Goal: Task Accomplishment & Management: Manage account settings

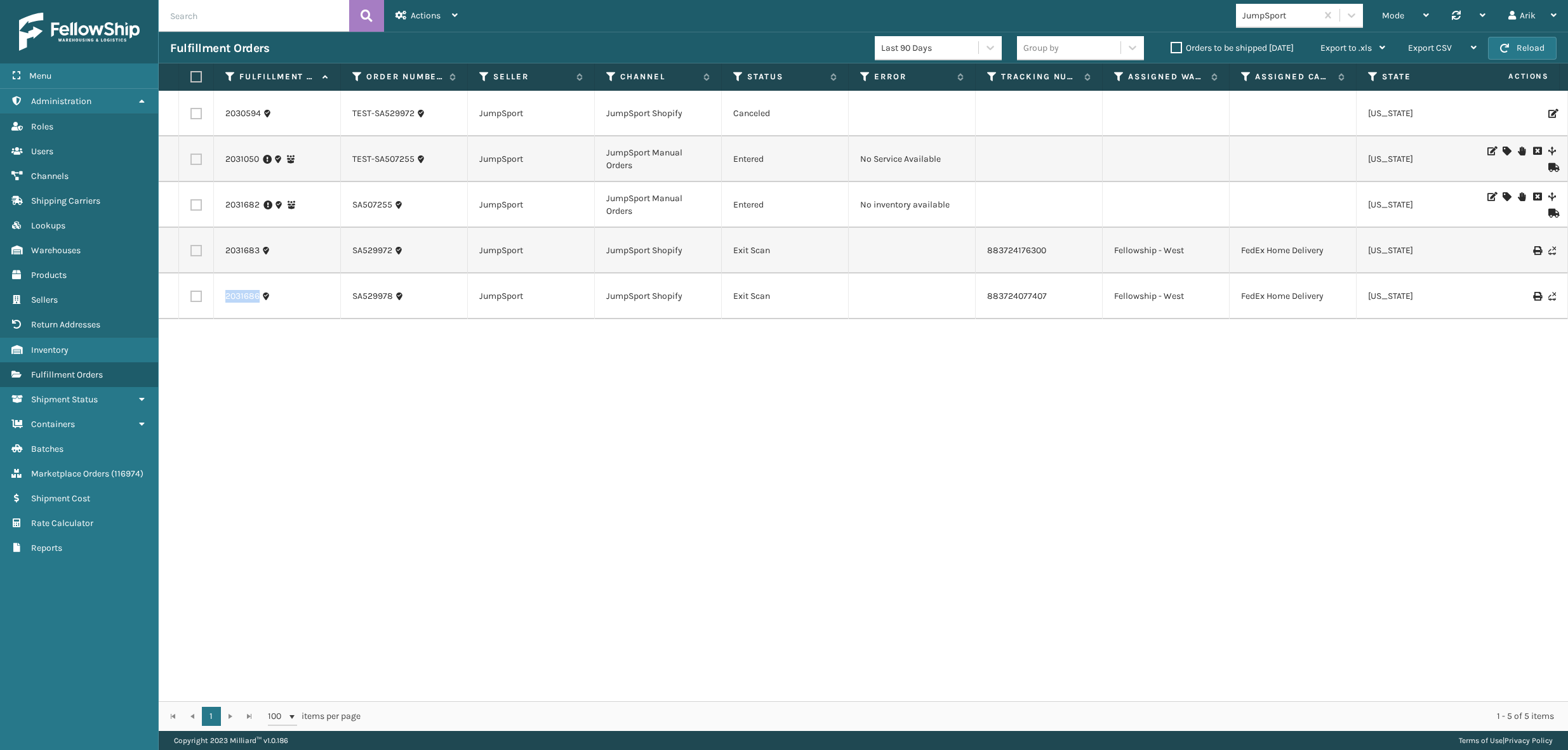
click at [732, 393] on div "2030594 TEST-SA529972 JumpSport JumpSport Shopify Canceled [US_STATE] RBJ-S-207…" at bounding box center [863, 395] width 1409 height 611
drag, startPoint x: 349, startPoint y: 157, endPoint x: 372, endPoint y: 158, distance: 23.0
click at [372, 158] on td "TEST-SA507255" at bounding box center [404, 159] width 127 height 46
click at [198, 159] on label at bounding box center [196, 160] width 12 height 12
click at [191, 159] on input "checkbox" at bounding box center [190, 158] width 1 height 8
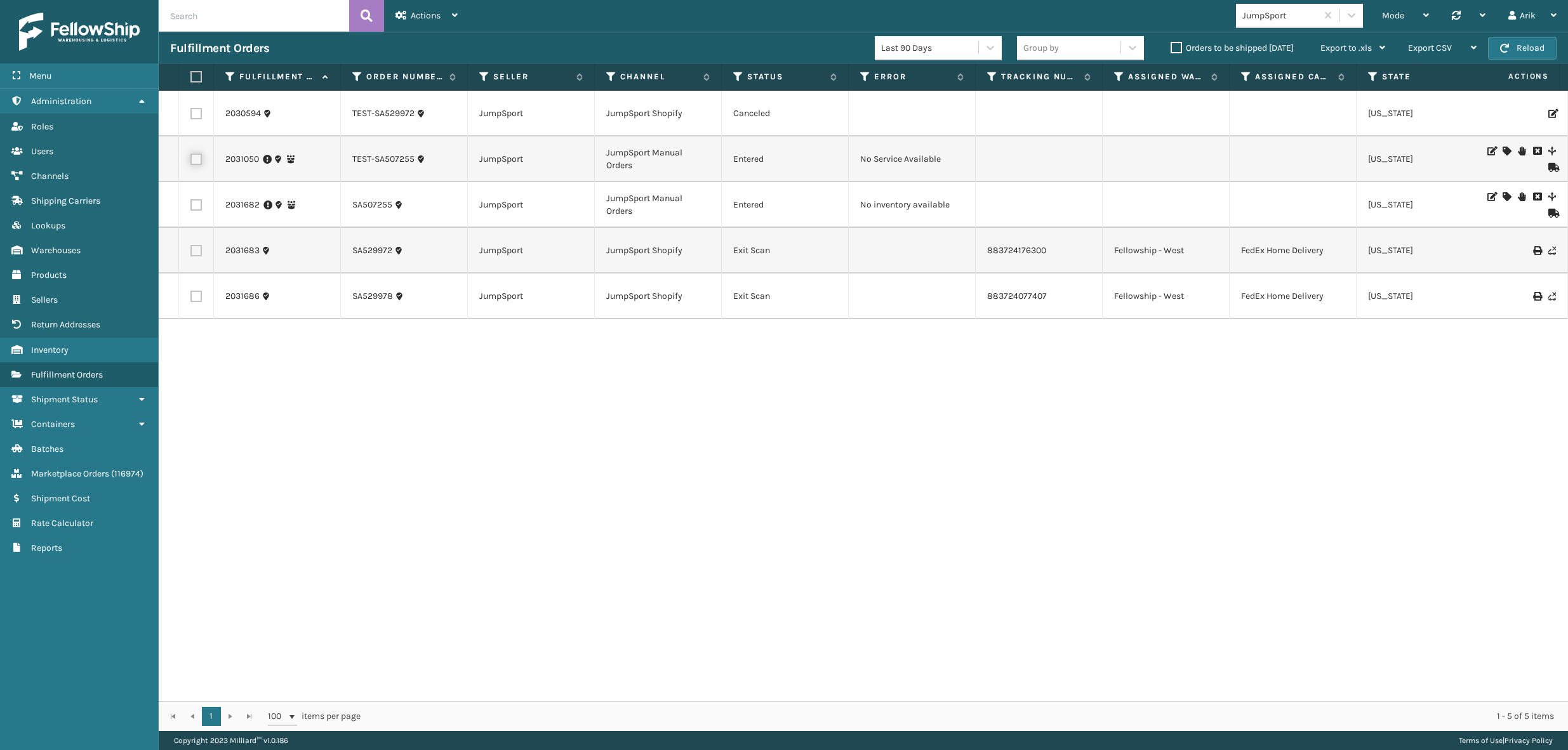
checkbox input "true"
click at [1096, 43] on span "Bulk Actions" at bounding box center [1097, 48] width 50 height 11
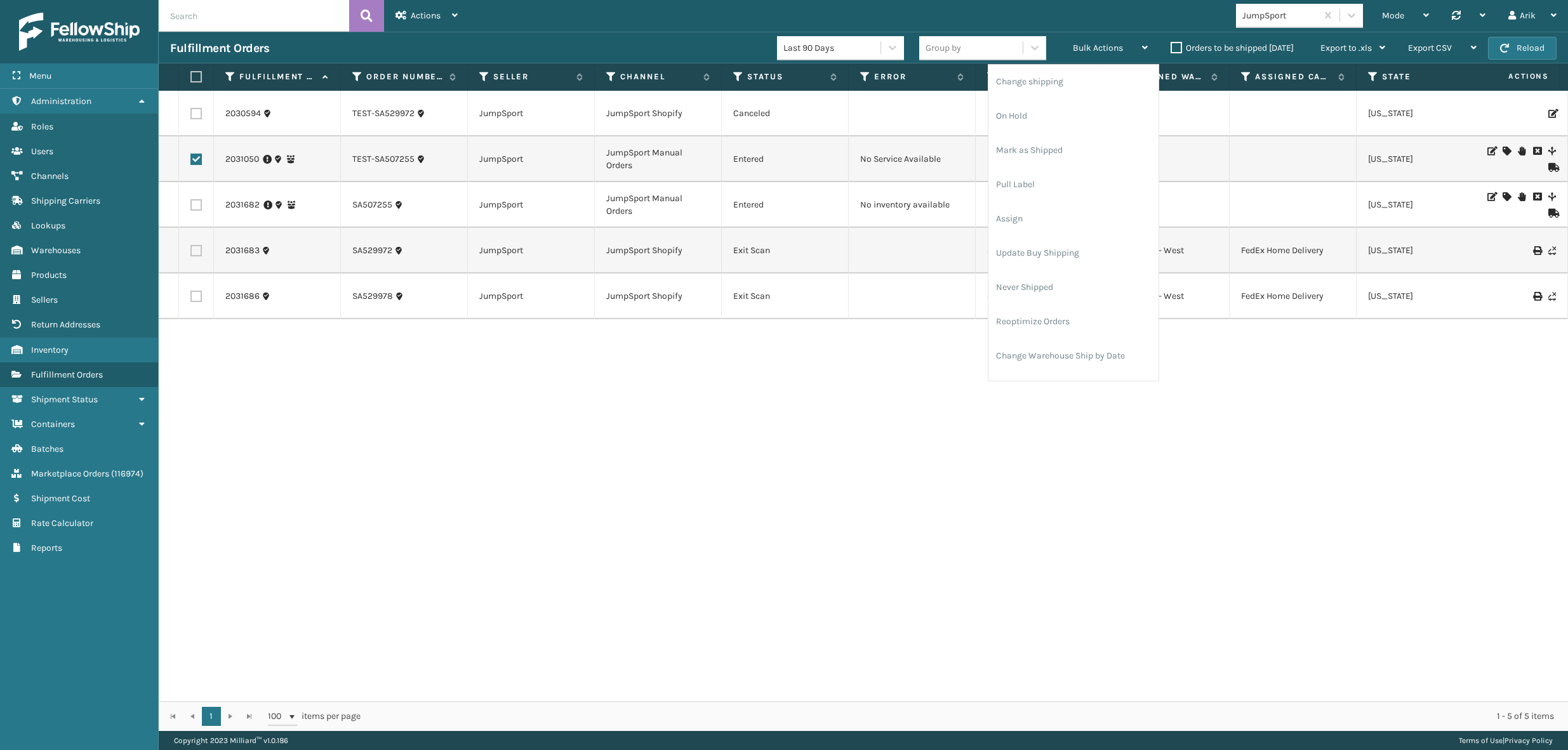
click at [1512, 167] on div at bounding box center [1520, 159] width 72 height 25
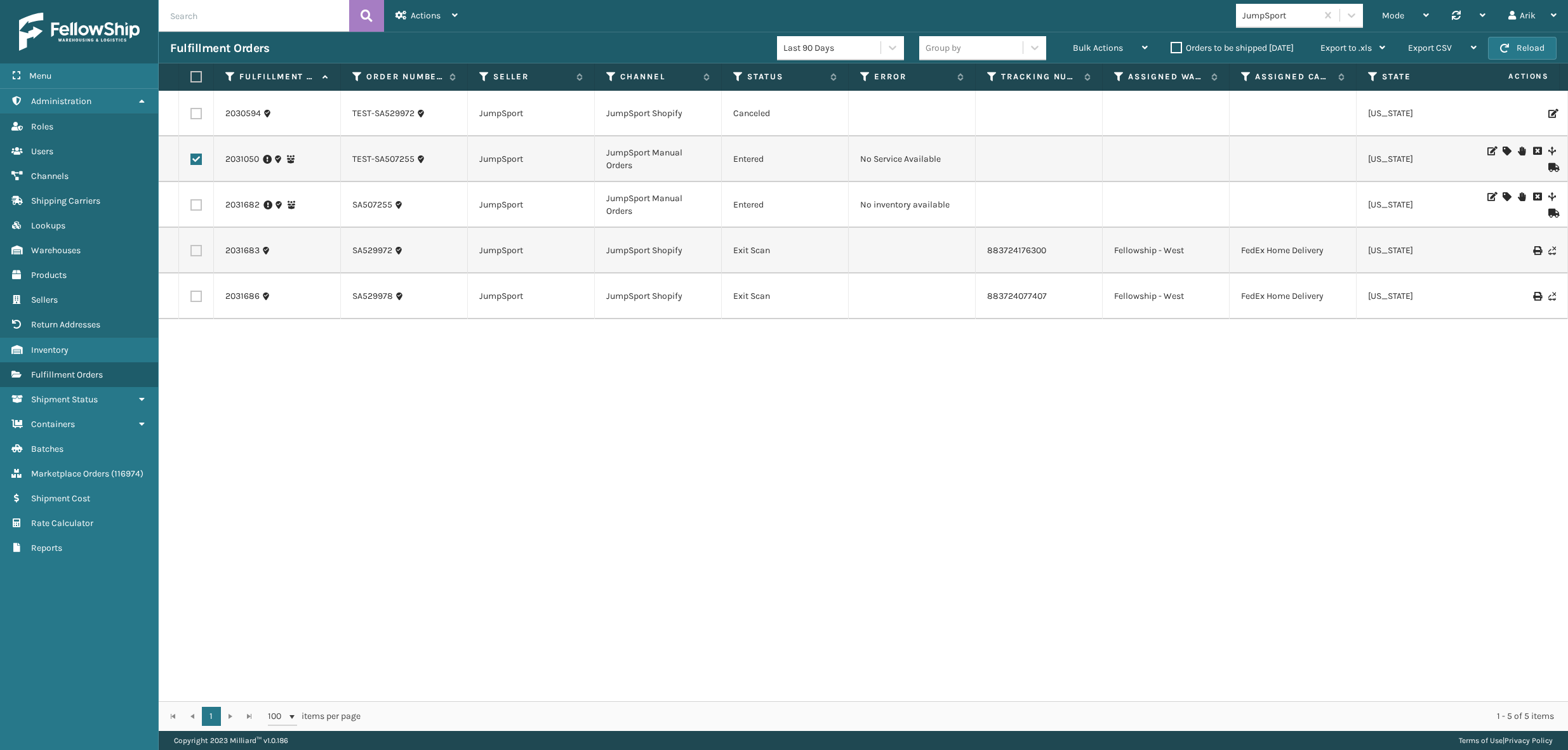
click at [1533, 150] on icon at bounding box center [1537, 150] width 8 height 9
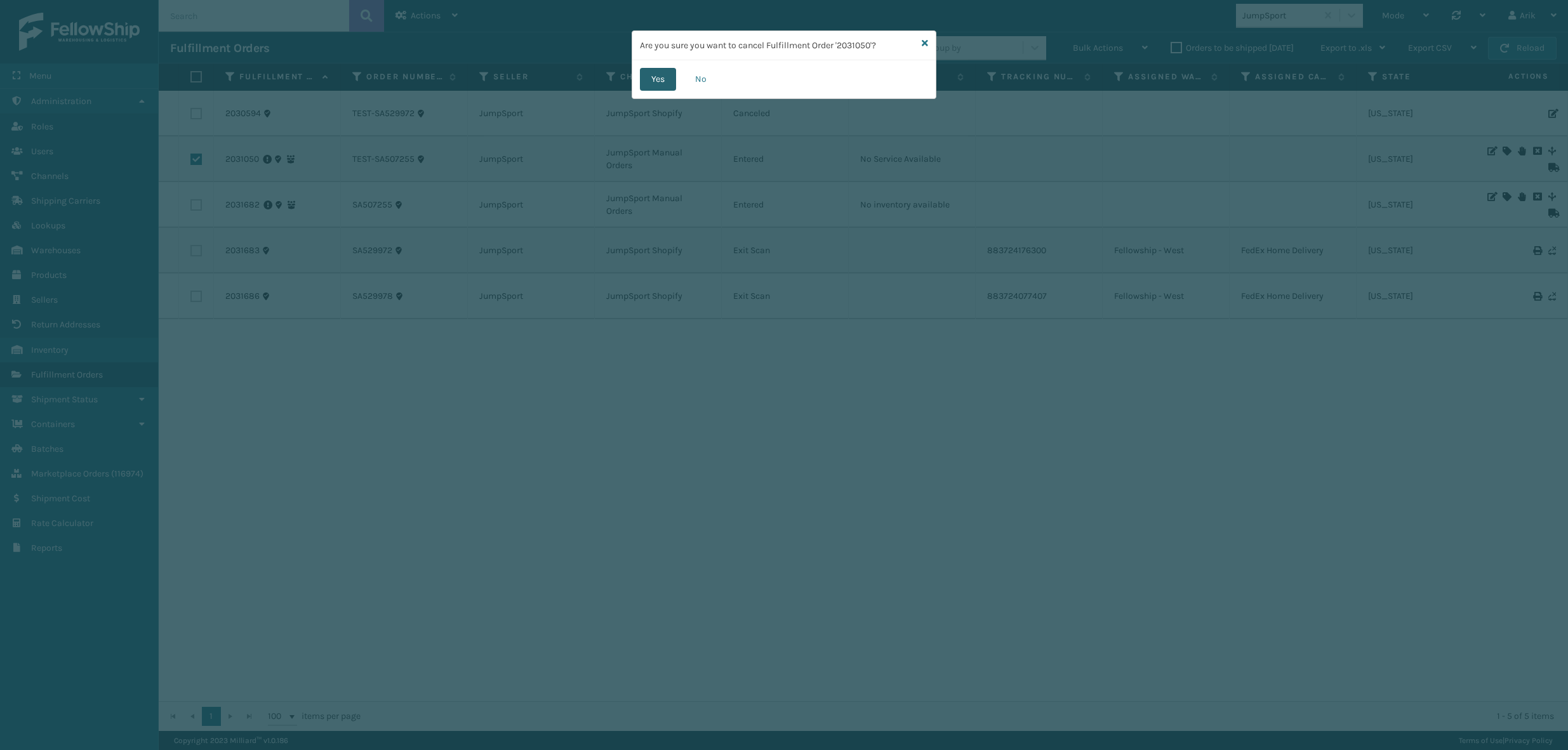
click at [669, 74] on button "Yes" at bounding box center [657, 79] width 36 height 22
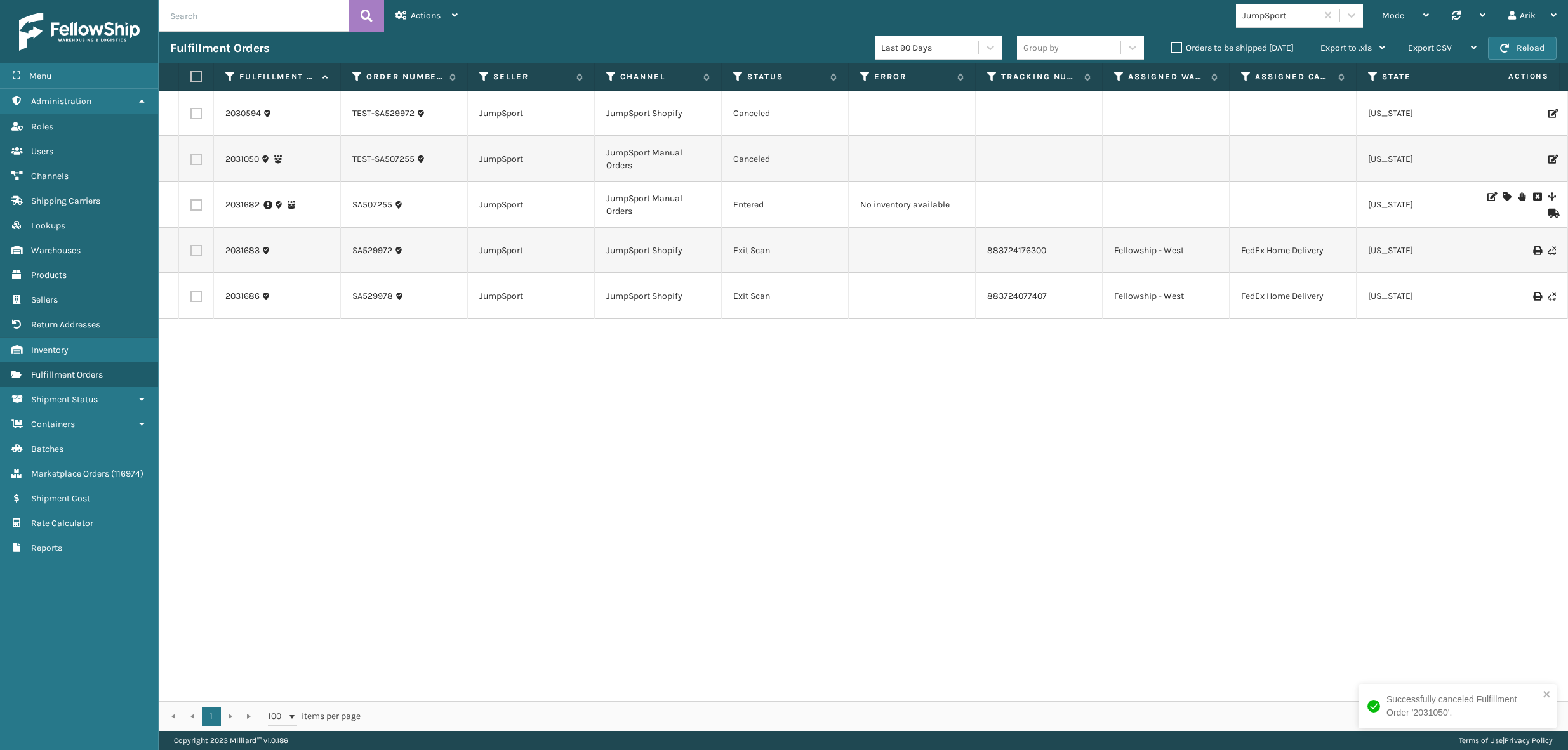
click at [203, 203] on td at bounding box center [197, 205] width 35 height 46
click at [197, 203] on label at bounding box center [196, 206] width 12 height 12
click at [191, 203] on input "checkbox" at bounding box center [190, 204] width 1 height 8
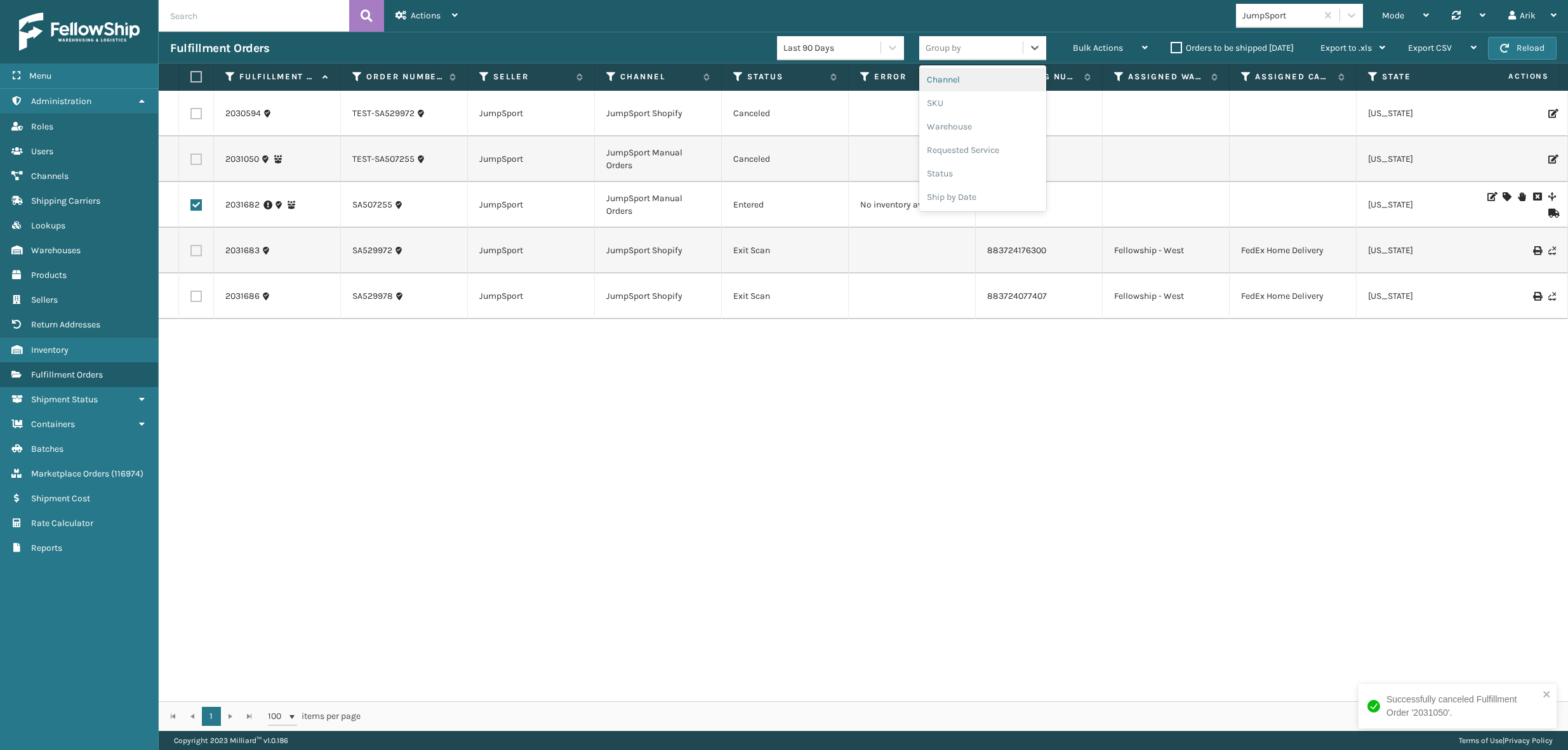
click at [982, 43] on div "Group by" at bounding box center [971, 47] width 103 height 20
click at [1102, 50] on span "Bulk Actions" at bounding box center [1097, 48] width 50 height 11
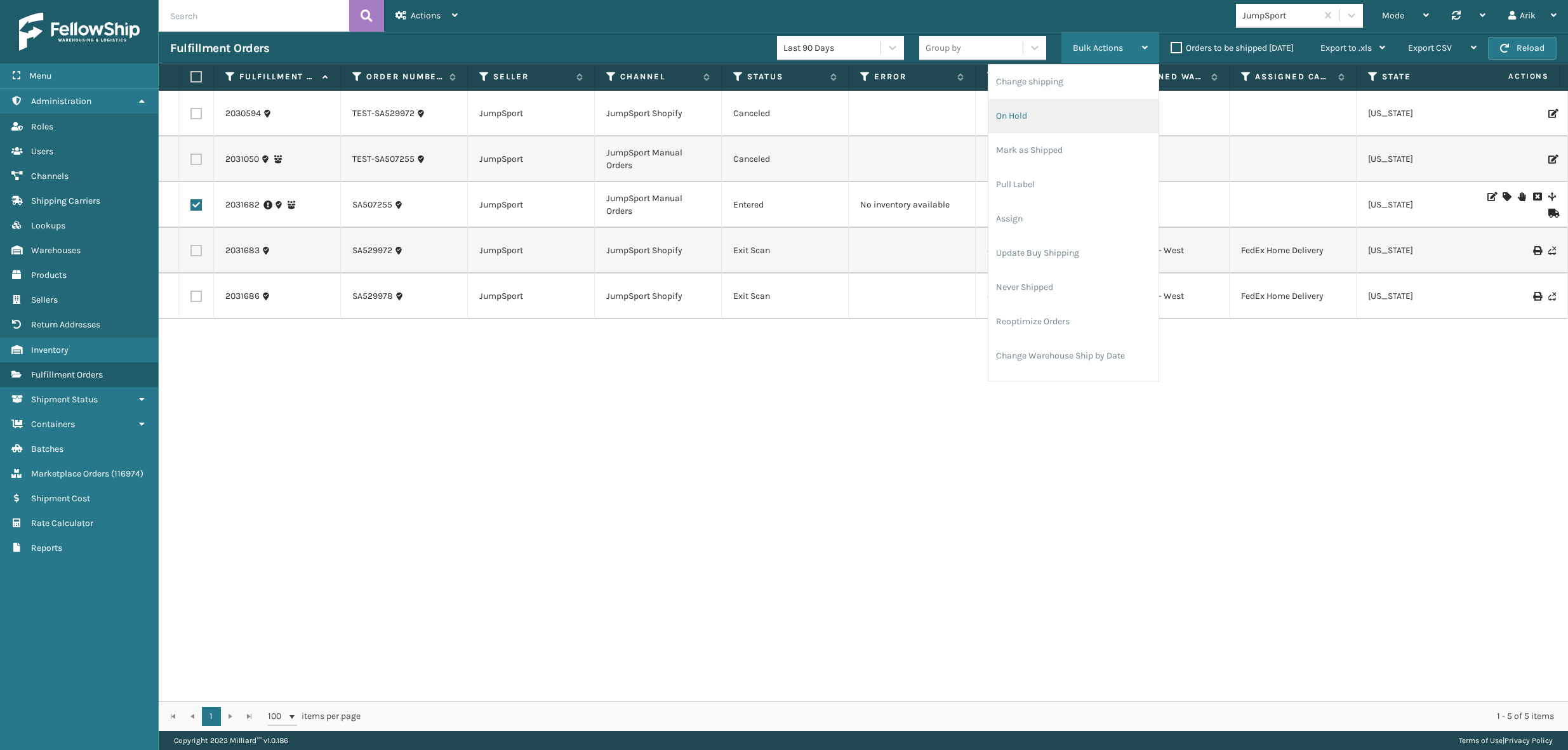
click at [1026, 114] on li "On Hold" at bounding box center [1073, 116] width 171 height 34
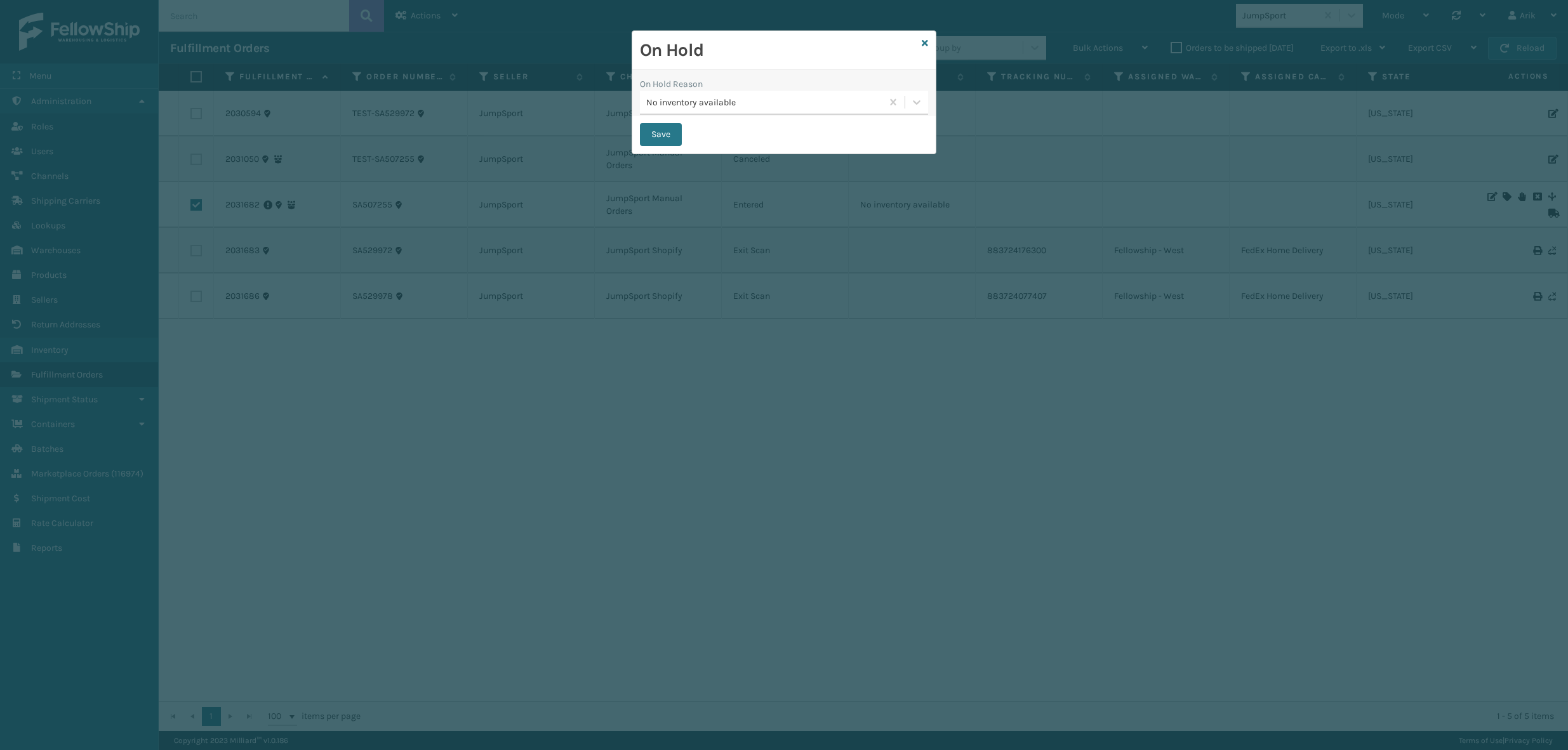
click at [765, 106] on div "No inventory available" at bounding box center [764, 102] width 237 height 14
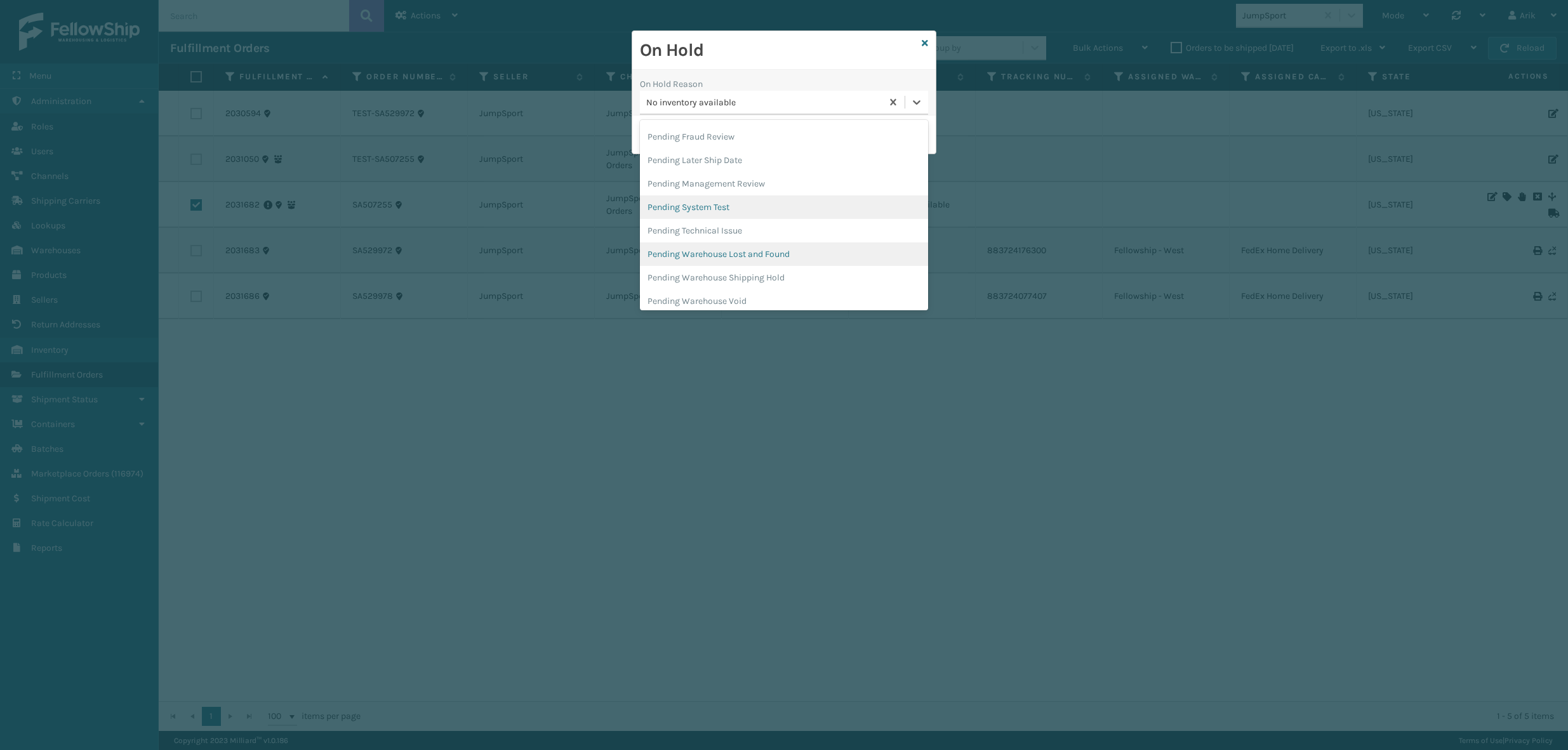
scroll to position [632, 0]
click at [712, 208] on div "Pending System Test" at bounding box center [784, 206] width 288 height 23
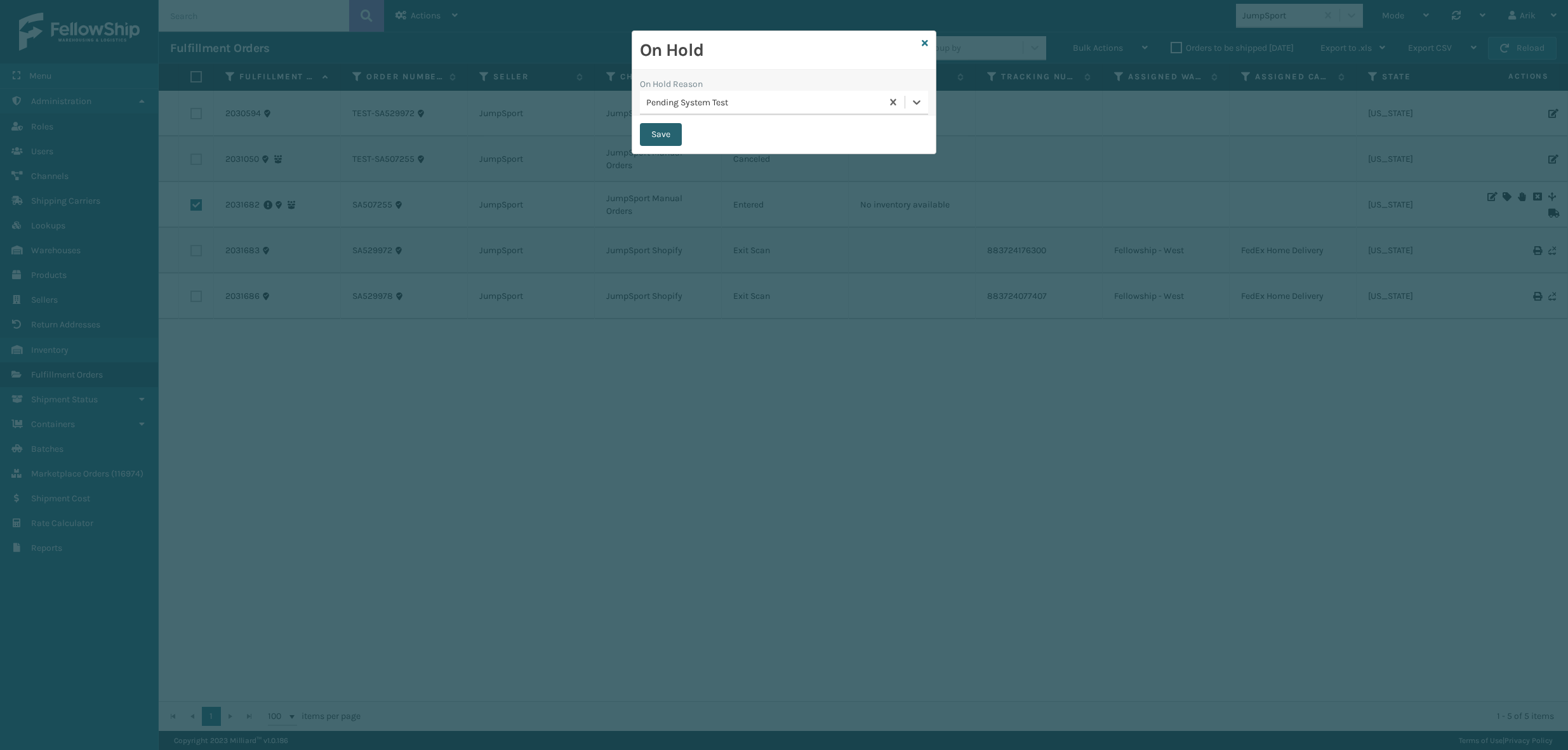
click at [649, 135] on button "Save" at bounding box center [660, 133] width 42 height 22
checkbox input "false"
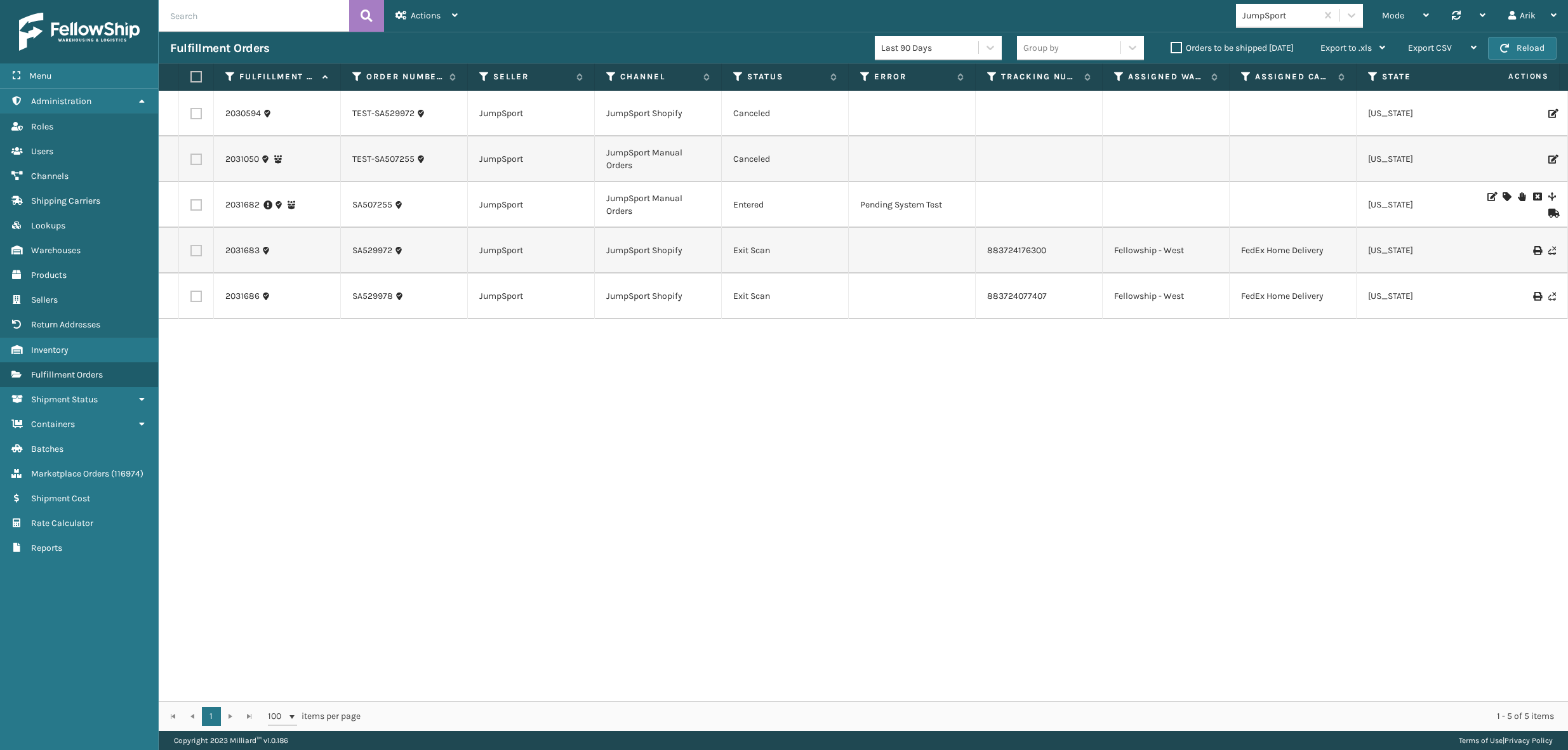
click at [845, 376] on div "2030594 TEST-SA529972 JumpSport JumpSport Shopify Canceled [US_STATE] RBJ-S-207…" at bounding box center [863, 395] width 1409 height 611
click at [194, 205] on label at bounding box center [196, 206] width 12 height 12
click at [191, 205] on input "checkbox" at bounding box center [190, 204] width 1 height 8
checkbox input "true"
click at [1088, 51] on span "Bulk Actions" at bounding box center [1097, 48] width 50 height 11
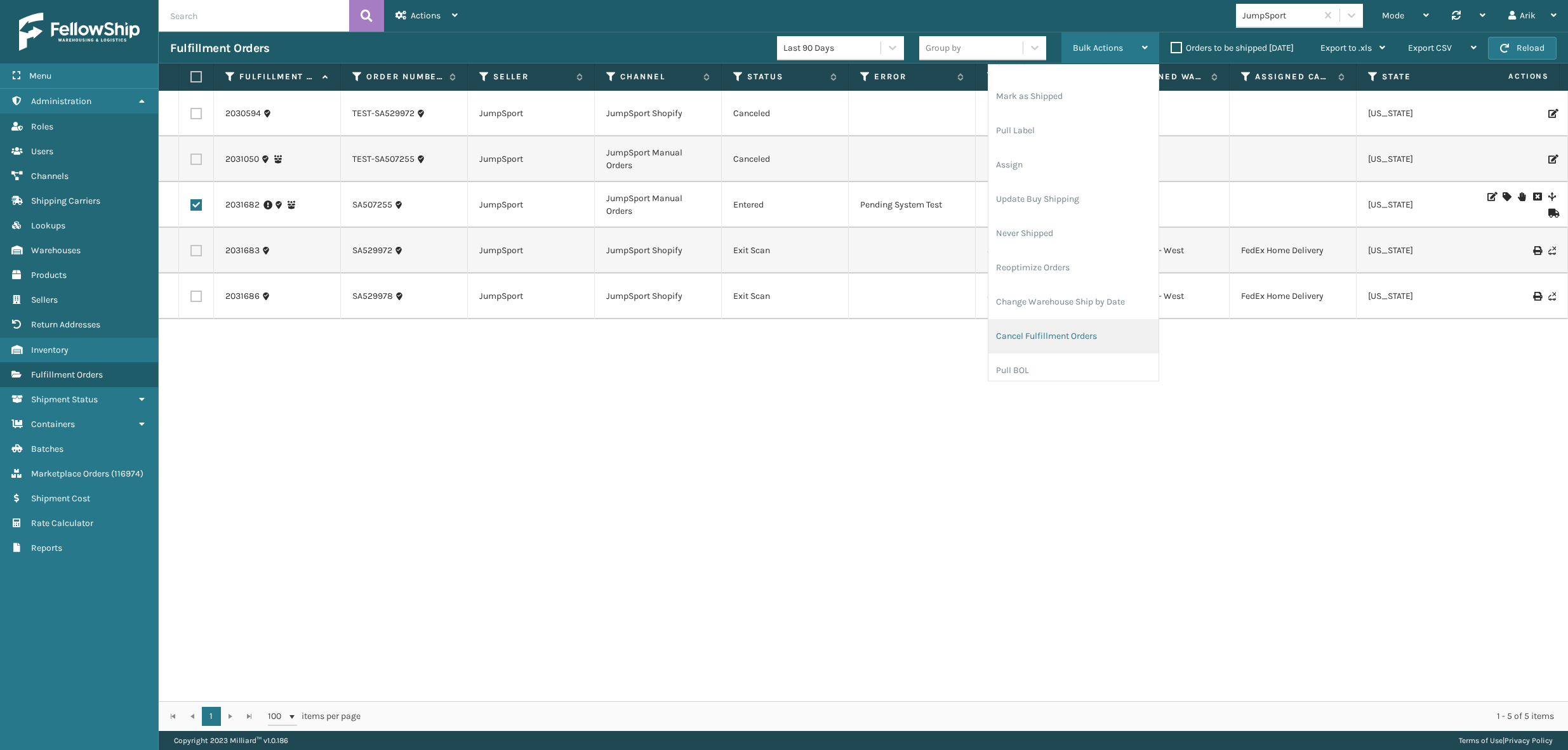
scroll to position [60, 0]
click at [1264, 25] on div "JumpSport" at bounding box center [1276, 15] width 81 height 20
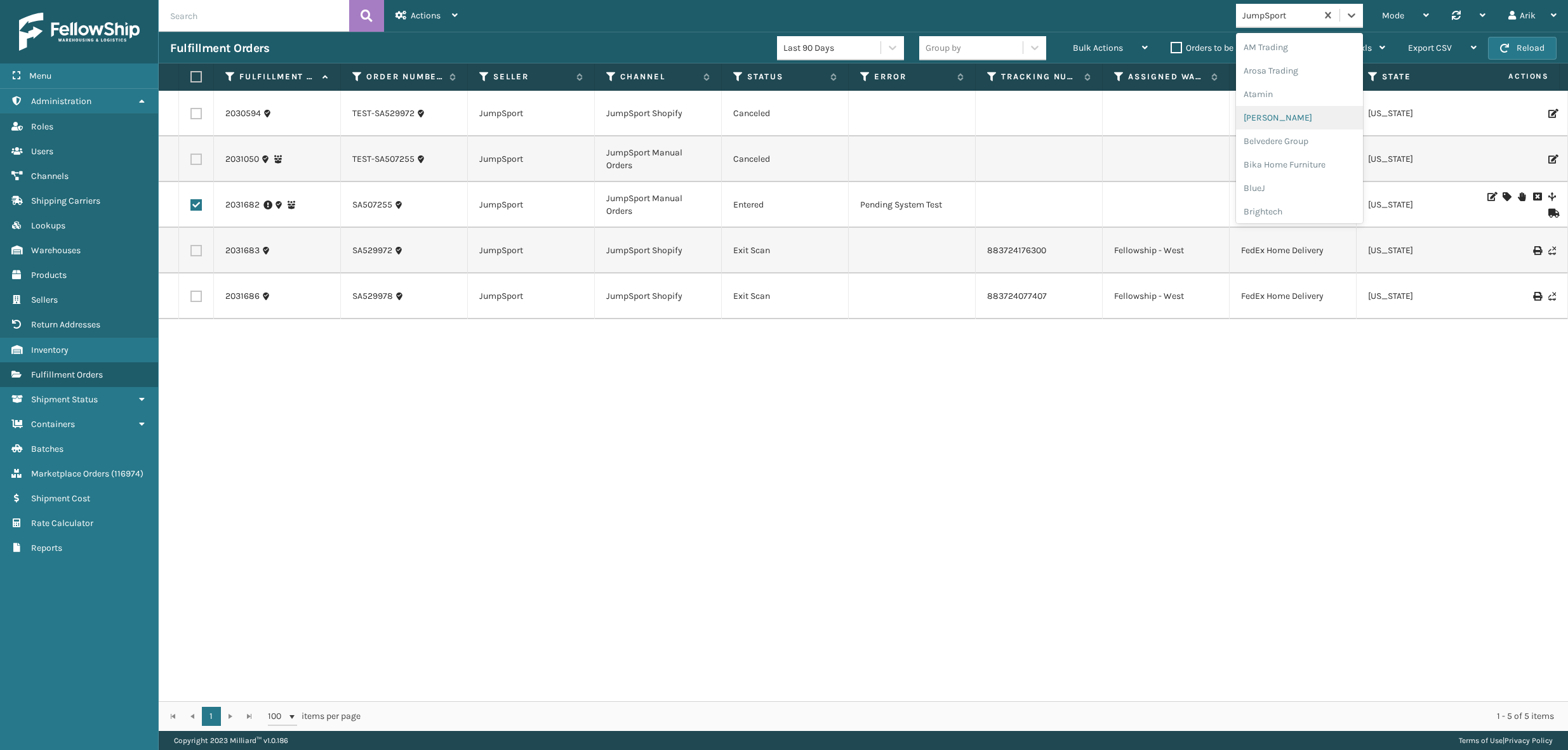
click at [1279, 117] on div "[PERSON_NAME]" at bounding box center [1299, 118] width 127 height 23
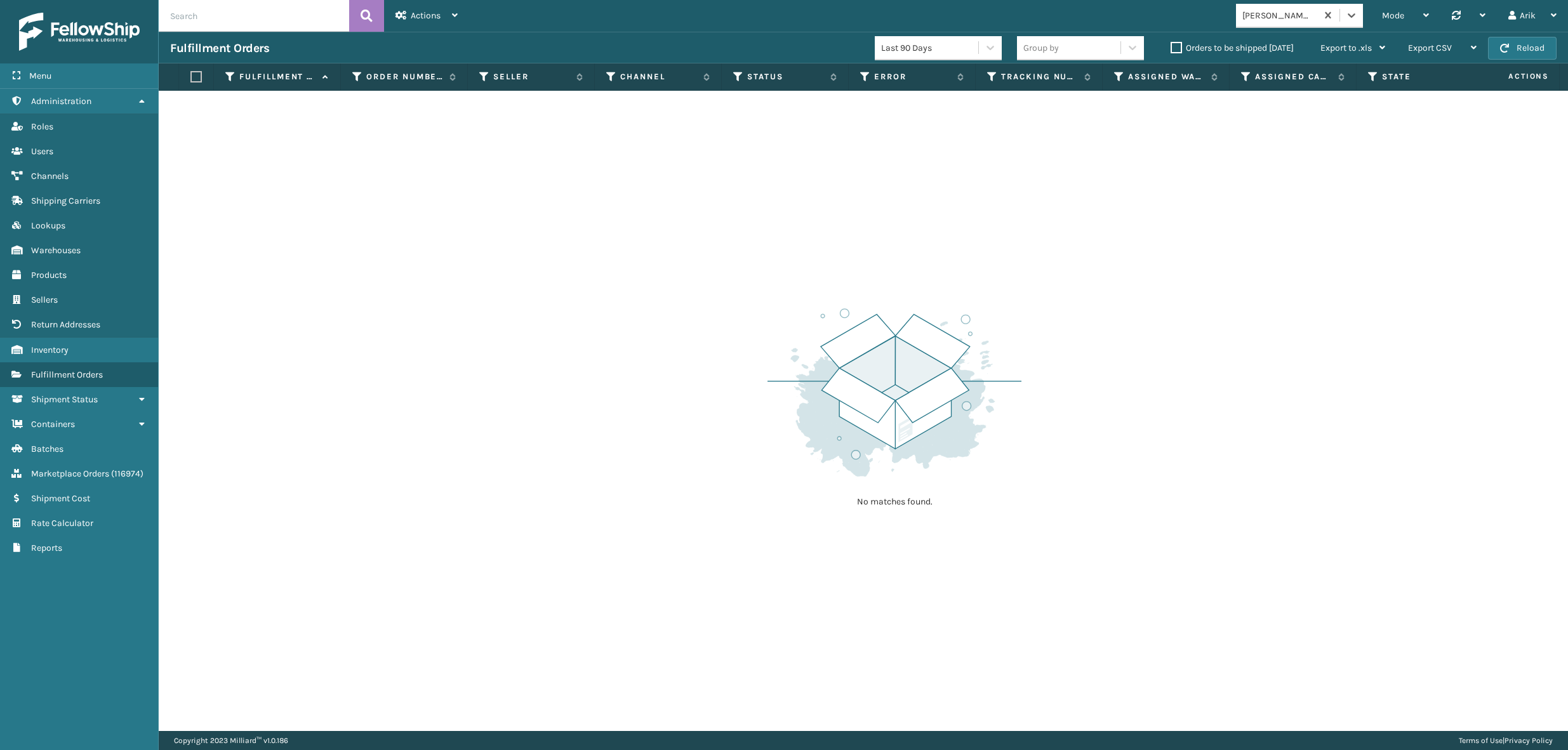
click at [1256, 18] on div "[PERSON_NAME]" at bounding box center [1281, 16] width 76 height 14
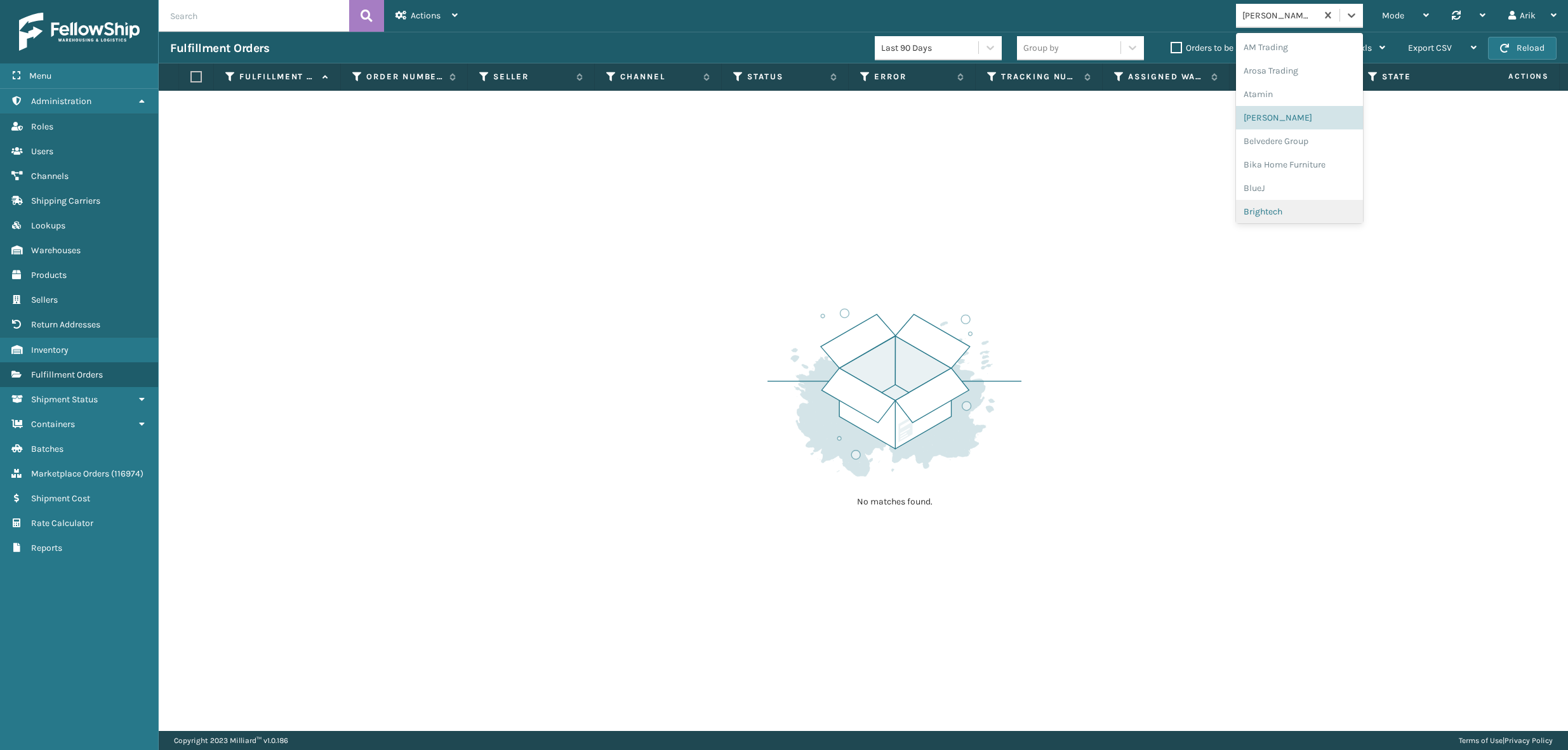
scroll to position [57, 0]
click at [1267, 158] on div "Brightech" at bounding box center [1299, 155] width 127 height 23
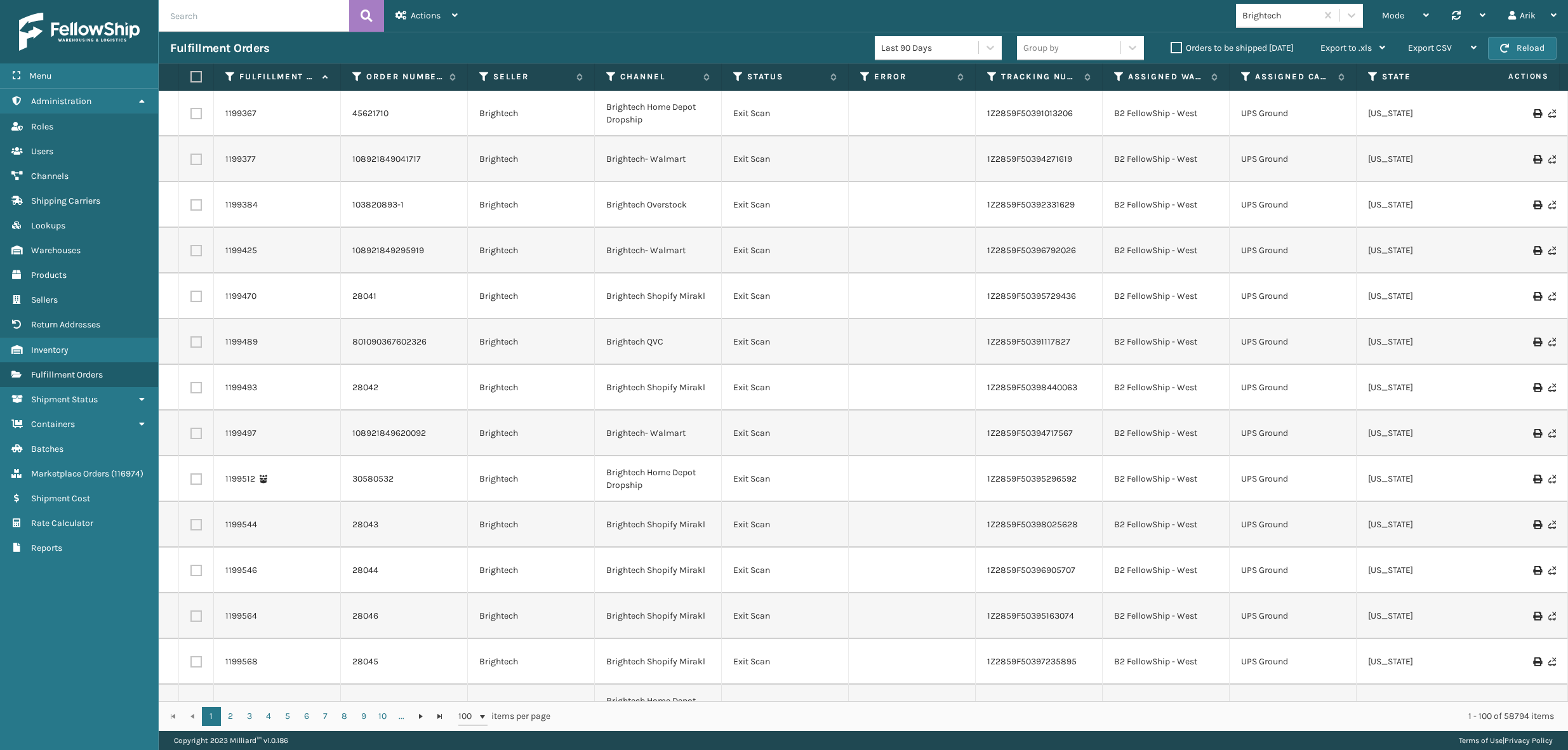
click at [762, 24] on div "Mode Regular Mode Picking Mode Labeling Mode Palletizing Mode Exit Scan Mode Br…" at bounding box center [1017, 16] width 1098 height 32
click at [1180, 51] on label "Orders to be shipped [DATE]" at bounding box center [1232, 48] width 123 height 11
click at [1171, 49] on input "Orders to be shipped [DATE]" at bounding box center [1170, 45] width 1 height 8
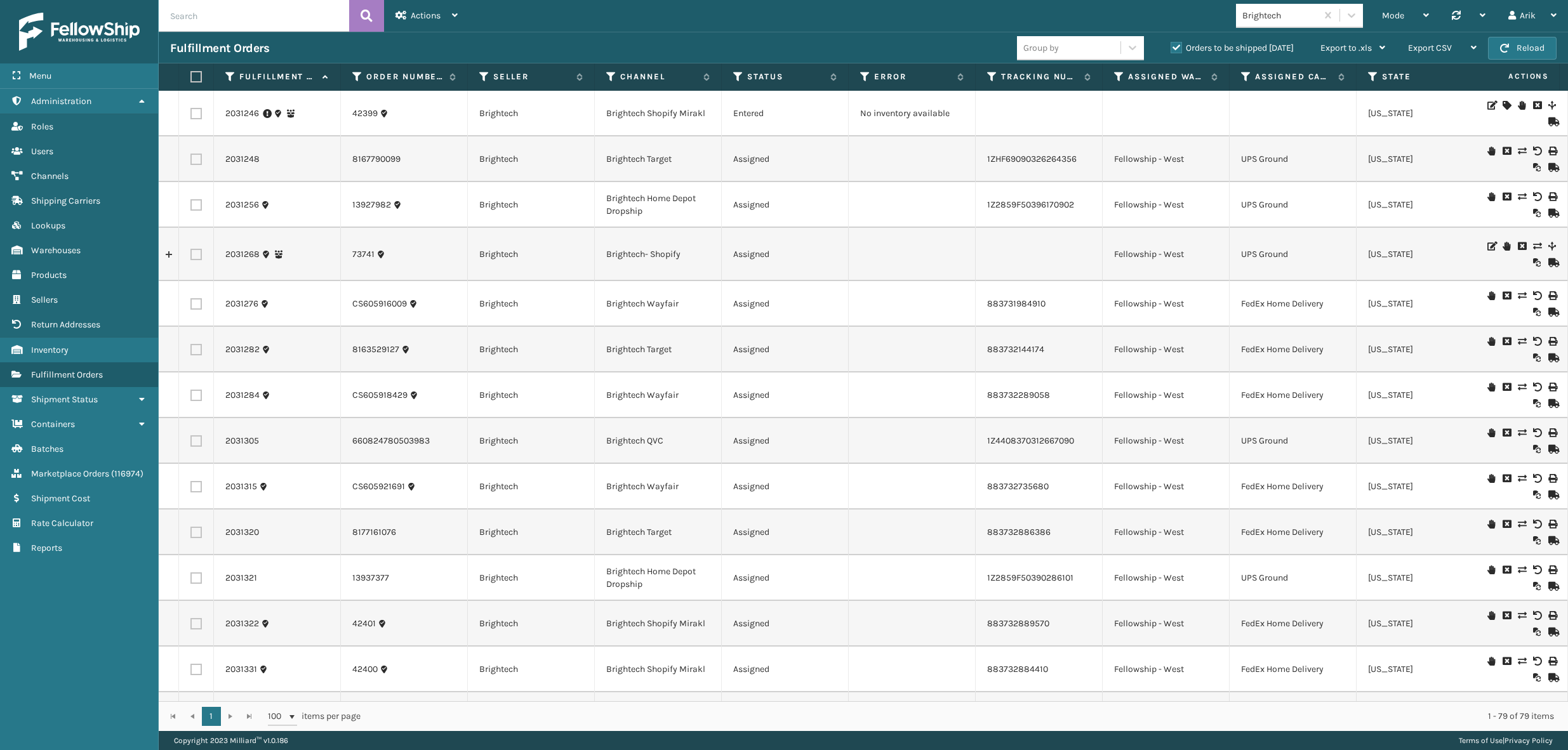
click at [199, 160] on label at bounding box center [196, 160] width 12 height 12
click at [191, 160] on input "checkbox" at bounding box center [190, 158] width 1 height 8
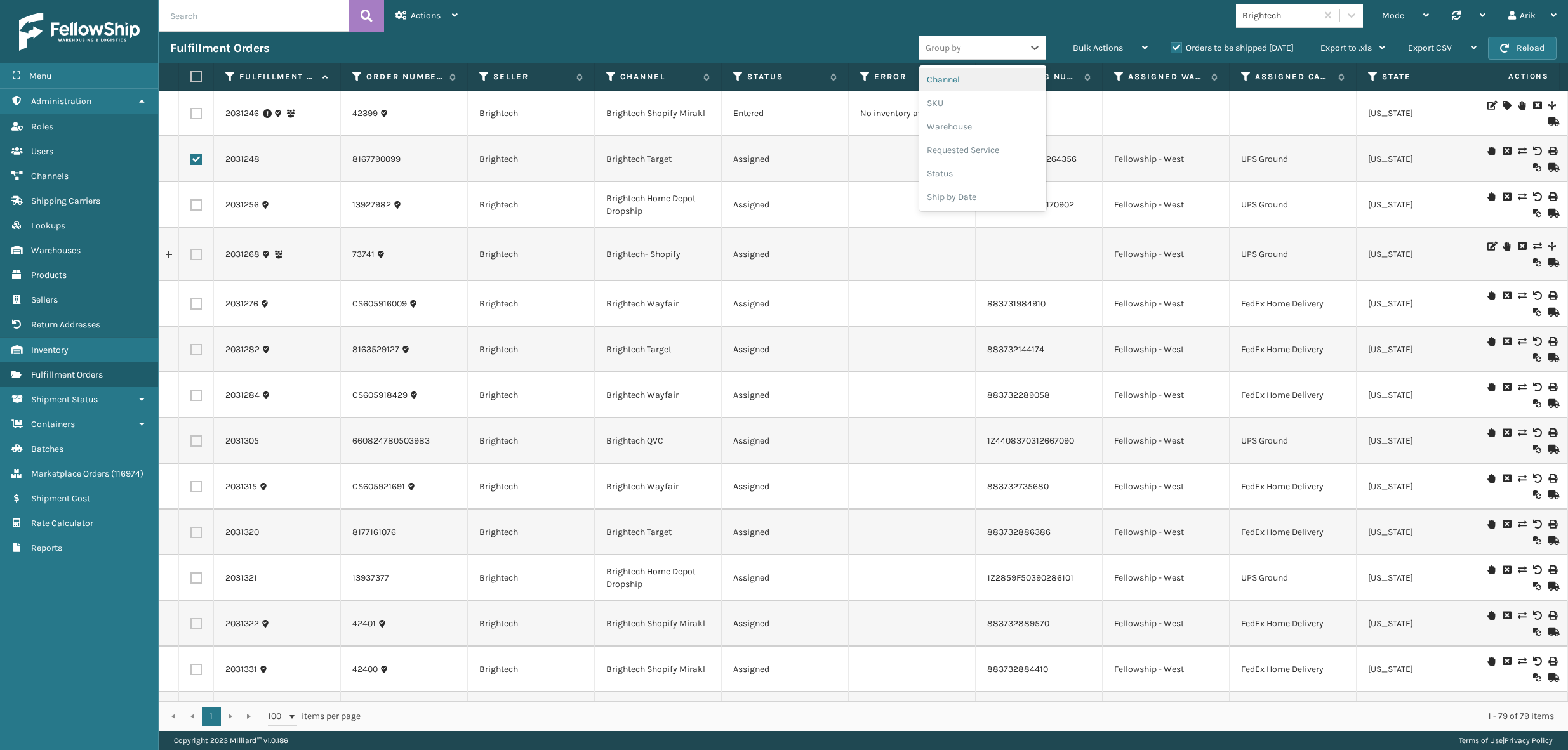
click at [995, 48] on div "Group by" at bounding box center [971, 47] width 103 height 20
click at [1142, 50] on icon at bounding box center [1145, 47] width 6 height 9
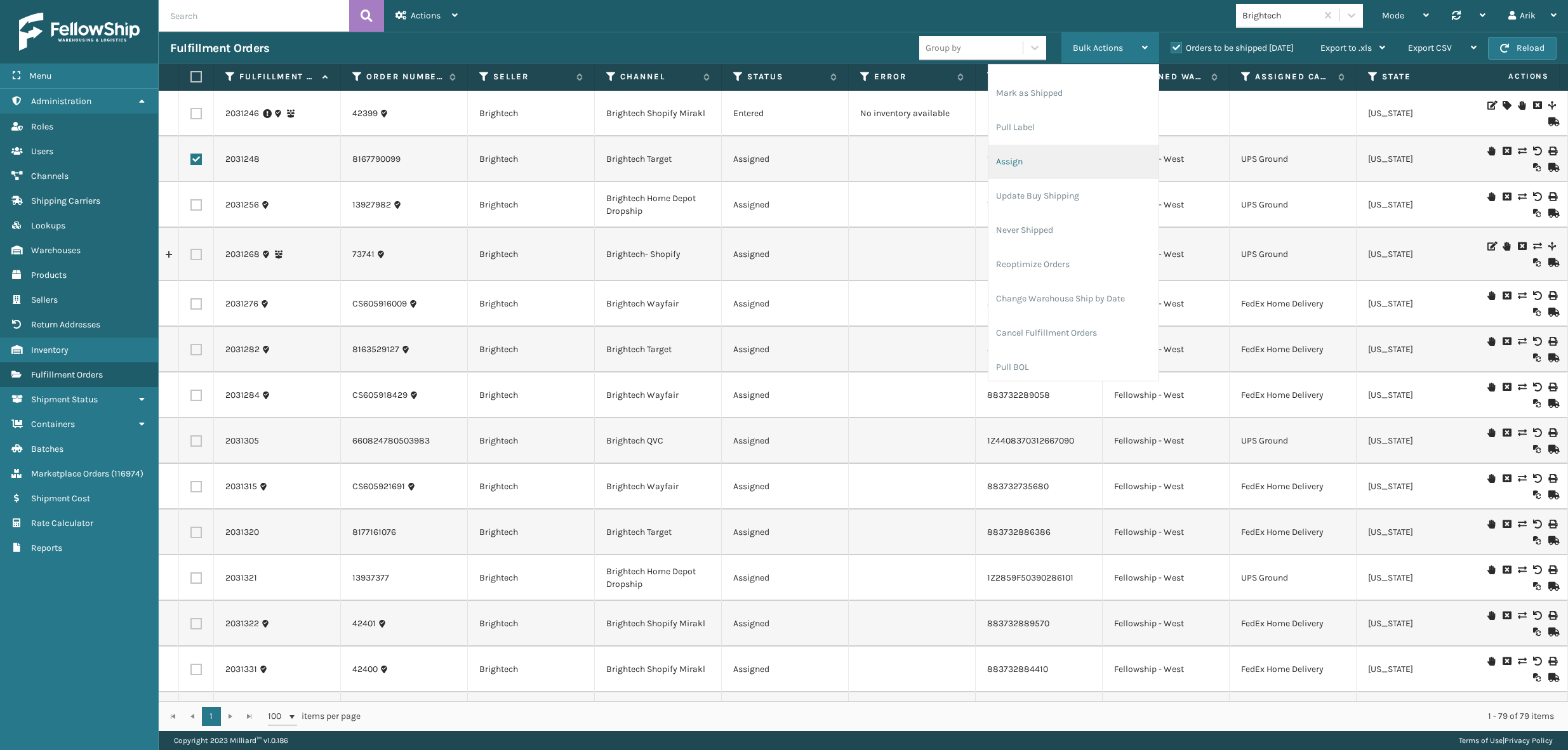
scroll to position [60, 0]
click at [194, 159] on label at bounding box center [196, 160] width 12 height 12
click at [191, 159] on input "checkbox" at bounding box center [190, 158] width 1 height 8
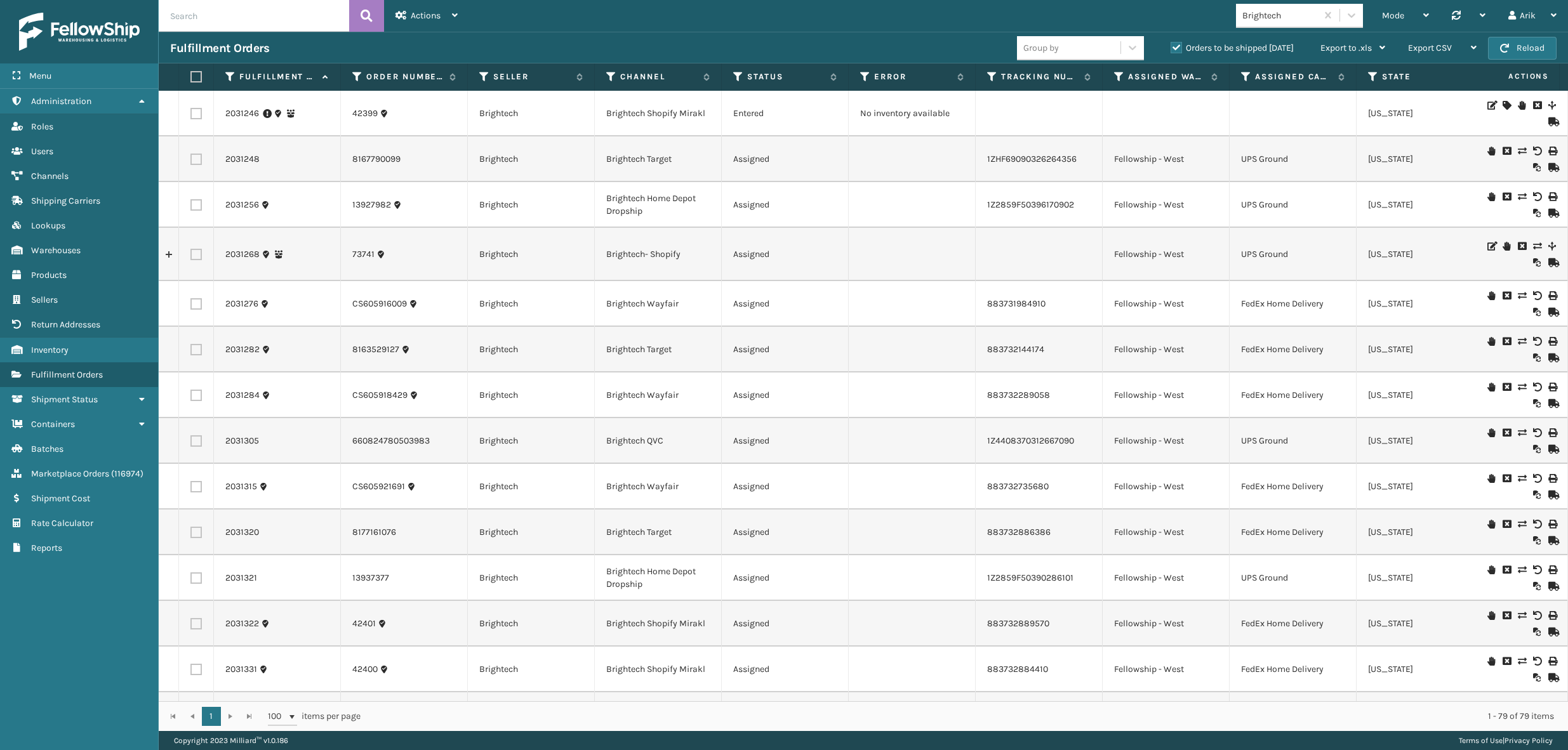
drag, startPoint x: 904, startPoint y: 46, endPoint x: 875, endPoint y: 50, distance: 29.3
click at [904, 46] on div "Fulfillment Orders" at bounding box center [593, 49] width 847 height 16
click at [192, 158] on label at bounding box center [196, 160] width 12 height 12
click at [191, 158] on input "checkbox" at bounding box center [190, 158] width 1 height 8
checkbox input "true"
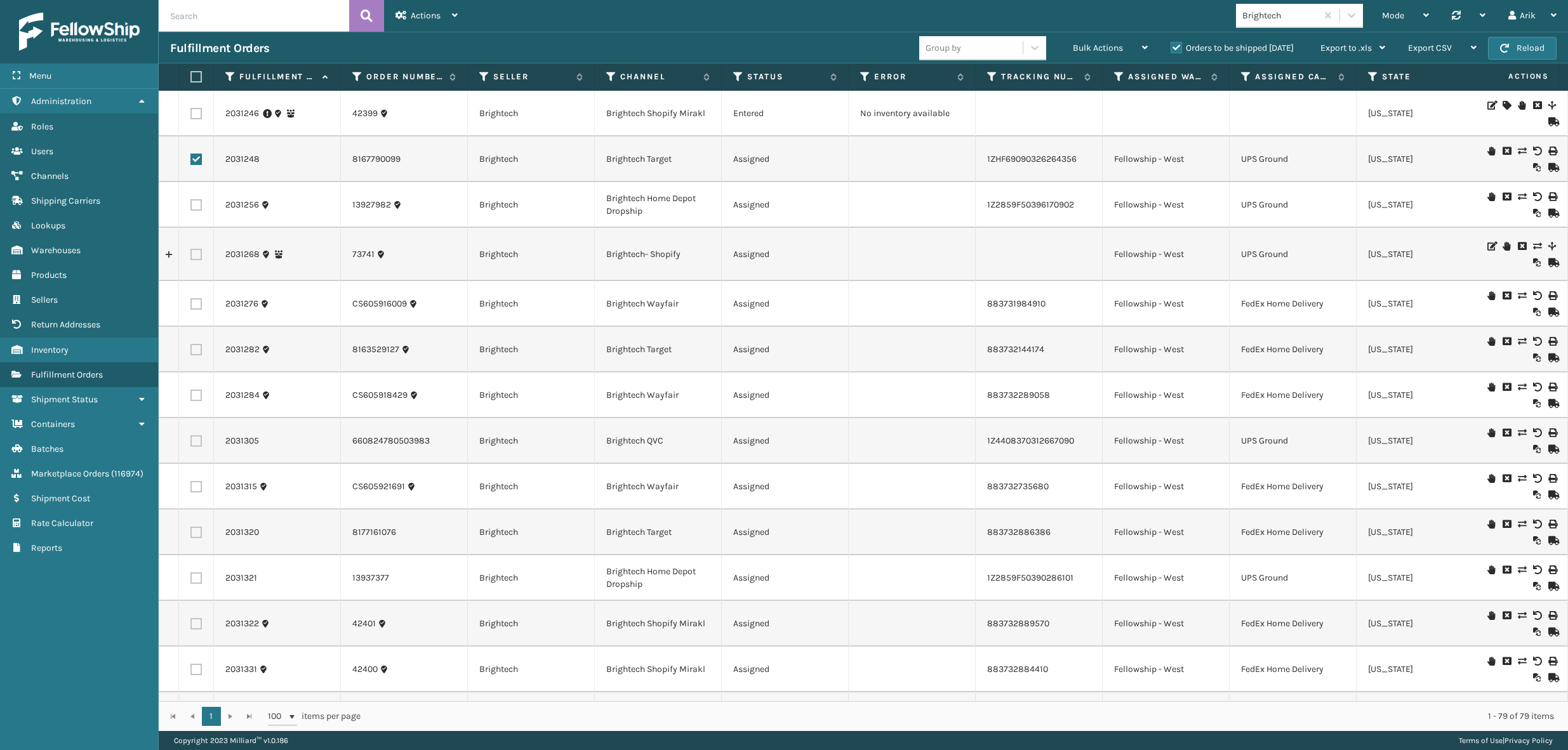
click at [196, 110] on label at bounding box center [196, 114] width 12 height 12
click at [191, 110] on input "checkbox" at bounding box center [190, 112] width 1 height 8
checkbox input "true"
click at [1087, 46] on span "Bulk Actions" at bounding box center [1097, 48] width 50 height 11
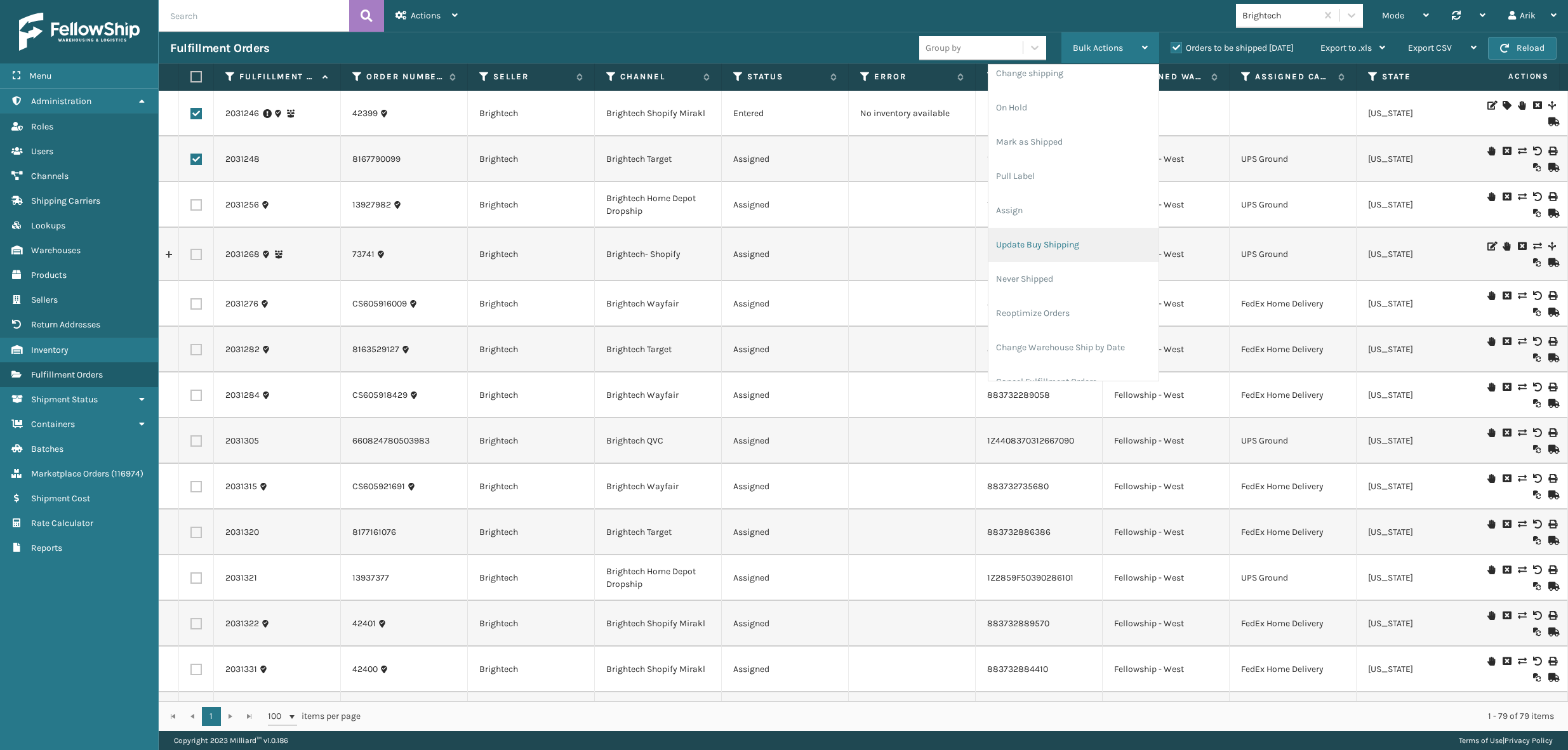
scroll to position [0, 0]
